Goal: Task Accomplishment & Management: Complete application form

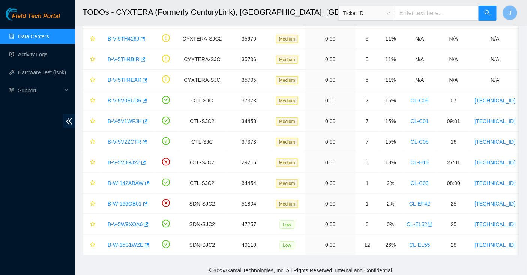
scroll to position [207, 0]
click at [21, 37] on link "Data Centers" at bounding box center [33, 36] width 31 height 6
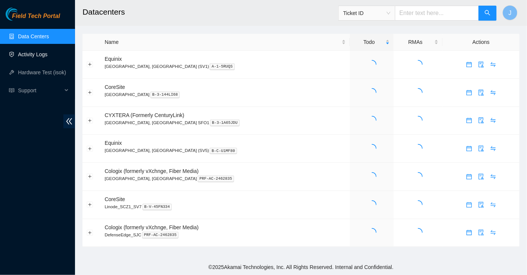
click at [35, 55] on link "Activity Logs" at bounding box center [33, 54] width 30 height 6
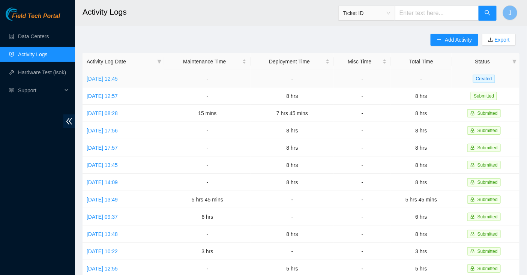
click at [118, 79] on link "[DATE] 12:45" at bounding box center [102, 79] width 31 height 6
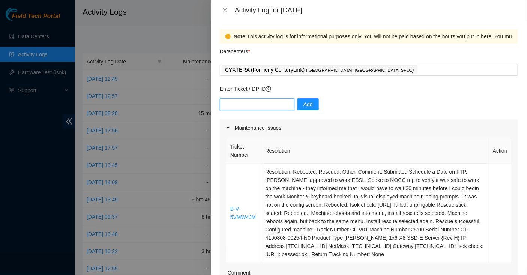
click at [272, 106] on input "text" at bounding box center [257, 104] width 75 height 12
paste input "DP80844"
type input "DP80844"
click at [303, 104] on span "Add" at bounding box center [307, 104] width 9 height 8
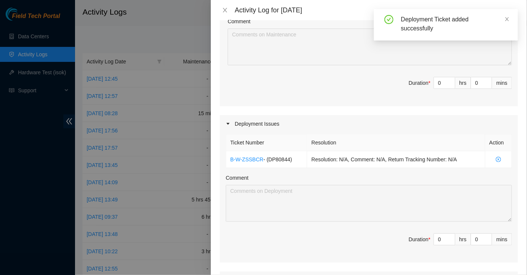
scroll to position [256, 0]
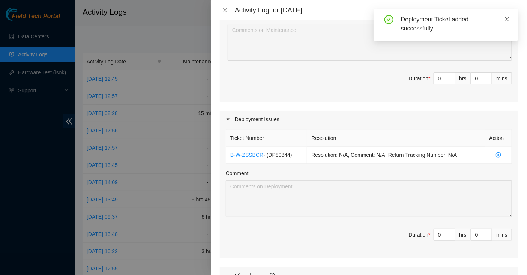
click at [509, 22] on span at bounding box center [506, 19] width 5 height 6
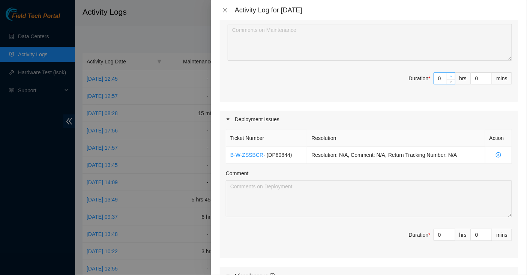
type input "1"
click at [451, 76] on icon "up" at bounding box center [451, 76] width 3 height 3
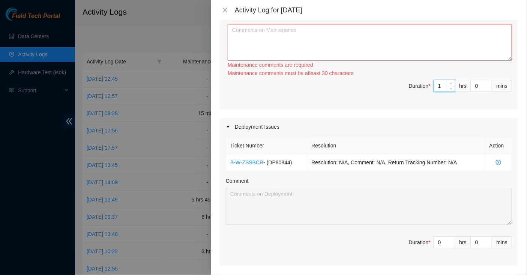
type input "0"
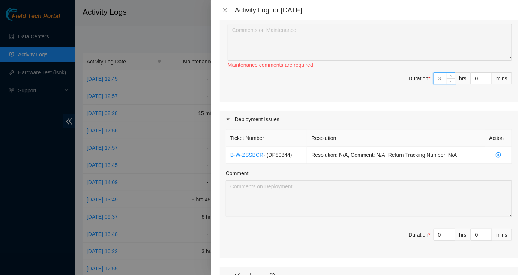
type input "30"
type input "3"
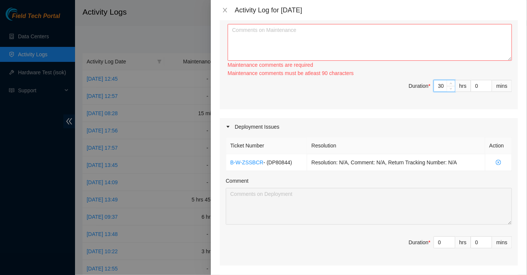
type input "3"
type input "0"
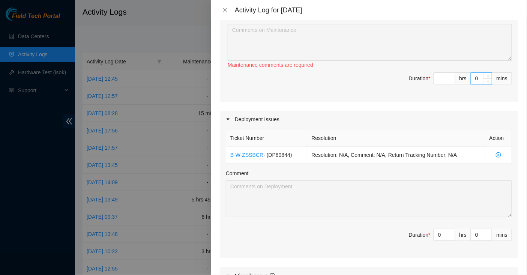
type input "3"
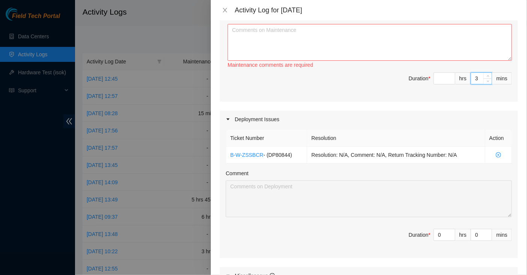
type input "30"
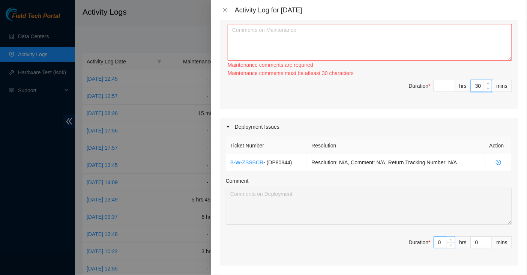
type input "3"
type input "0"
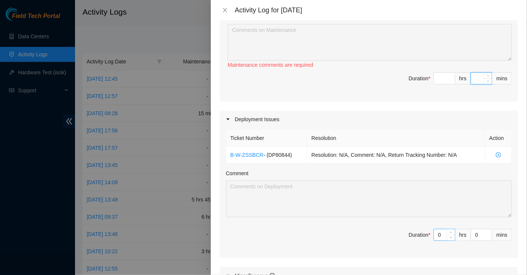
type input "2"
type input "20"
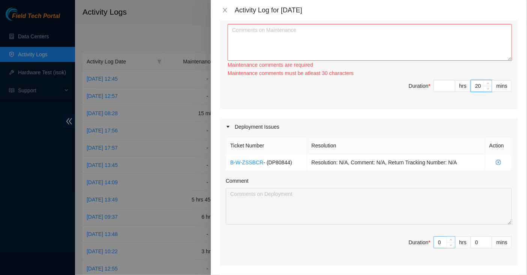
type input "20"
click at [444, 241] on input "0" at bounding box center [444, 242] width 21 height 11
type input "7"
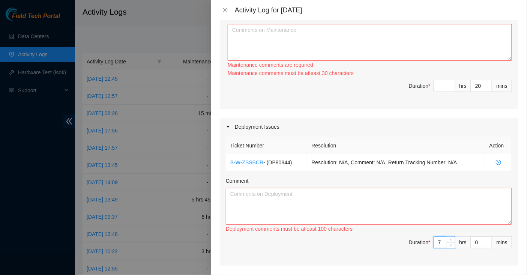
type input "7"
type input "4"
type input "24"
type input "40"
type input "8"
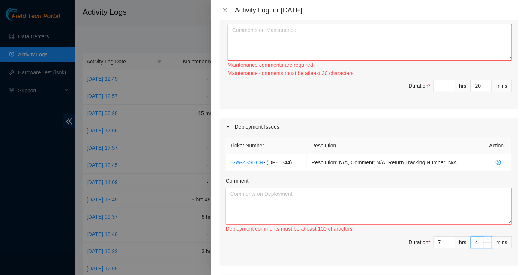
type input "0"
type input "40"
click at [323, 194] on textarea "Comment" at bounding box center [369, 206] width 286 height 37
paste textarea "DP80844 Printed part orders to DP80844. Located TRK# 387801635 in Cyxtera cage …"
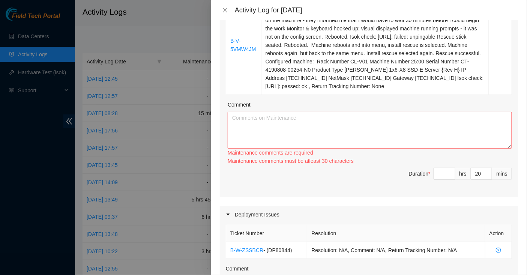
scroll to position [168, 0]
type textarea "DP80844 Printed part orders to DP80844. Located TRK# 387801635 in Cyxtera cage …"
click at [300, 127] on textarea "Comment" at bounding box center [370, 130] width 284 height 37
click at [376, 120] on textarea "Comment" at bounding box center [370, 130] width 284 height 37
paste textarea "B-V-5VMW4JM Submitted Schedule a Date on FTP. [PERSON_NAME] approved to work ES…"
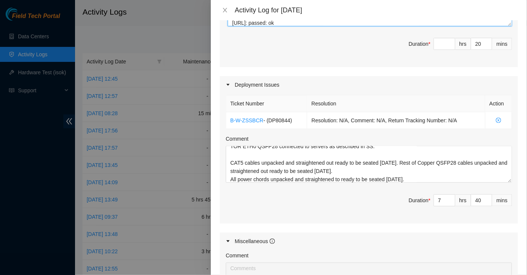
scroll to position [432, 0]
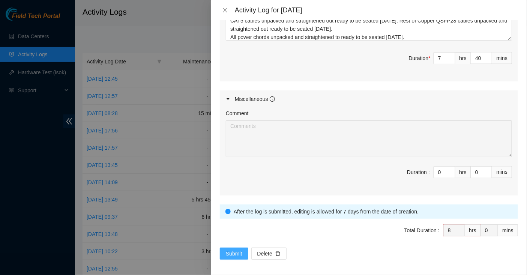
type textarea "B-V-5VMW4JM Submitted Schedule a Date on FTP. [PERSON_NAME] approved to work ES…"
click at [232, 251] on span "Submit" at bounding box center [234, 253] width 16 height 8
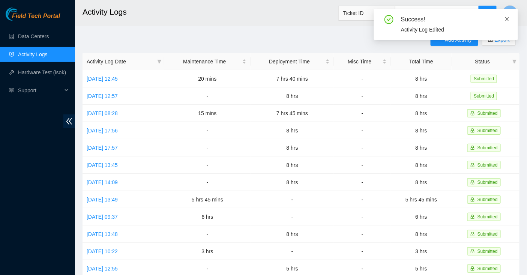
click at [505, 20] on icon "close" at bounding box center [506, 18] width 5 height 5
